Goal: Information Seeking & Learning: Learn about a topic

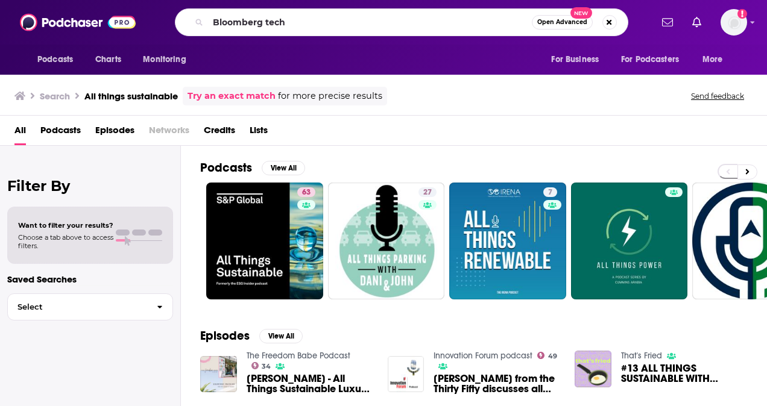
type input "Bloomberg tech"
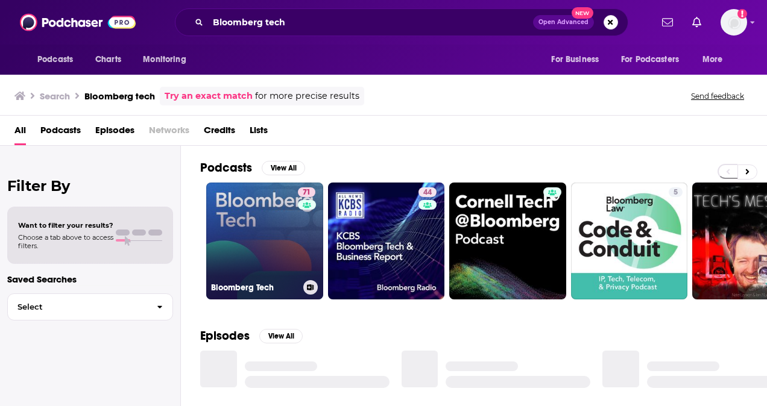
click at [267, 200] on link "71 Bloomberg Tech" at bounding box center [264, 241] width 117 height 117
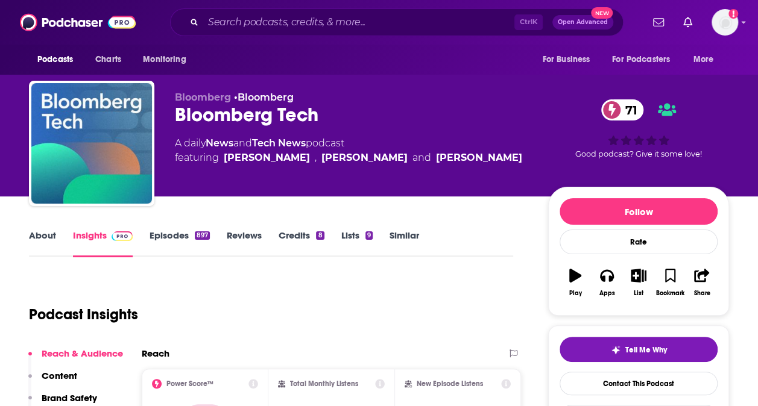
scroll to position [113, 0]
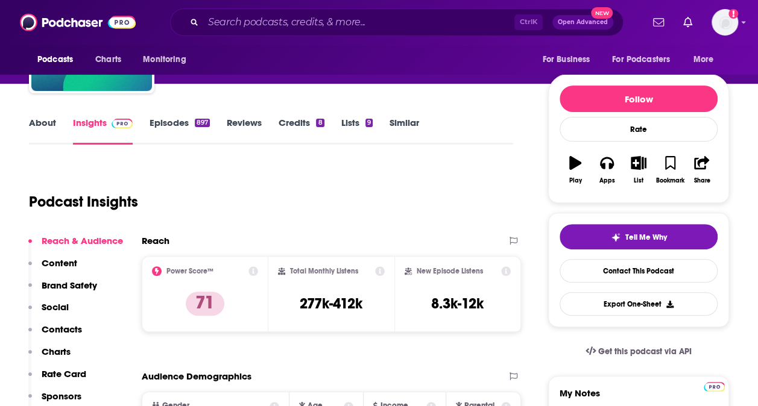
click at [46, 117] on link "About" at bounding box center [42, 131] width 27 height 28
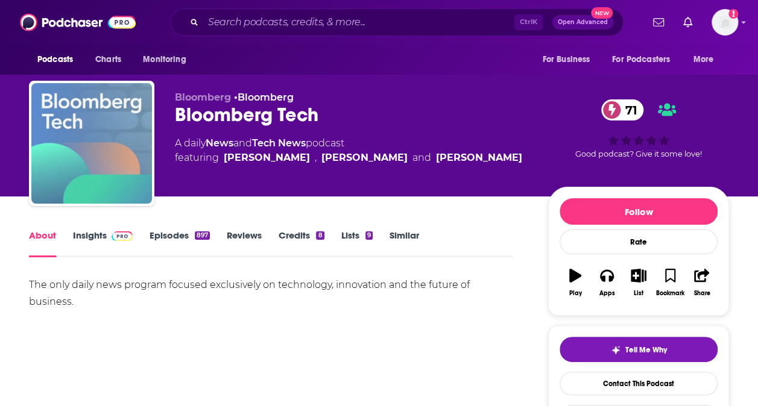
click at [46, 117] on img "Bloomberg Tech" at bounding box center [91, 143] width 121 height 121
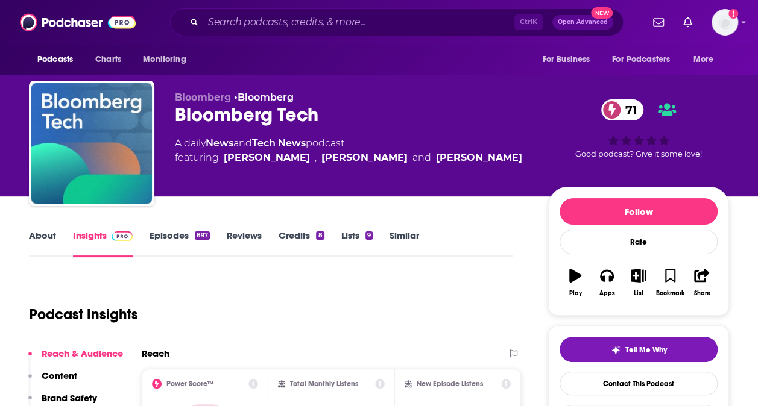
click at [43, 233] on link "About" at bounding box center [42, 244] width 27 height 28
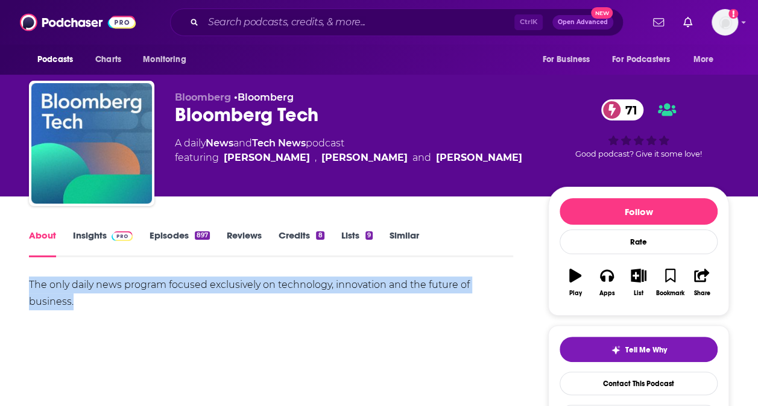
drag, startPoint x: 80, startPoint y: 305, endPoint x: 27, endPoint y: 280, distance: 58.8
copy div "The only daily news program focused exclusively on technology, innovation and t…"
